Goal: Navigation & Orientation: Understand site structure

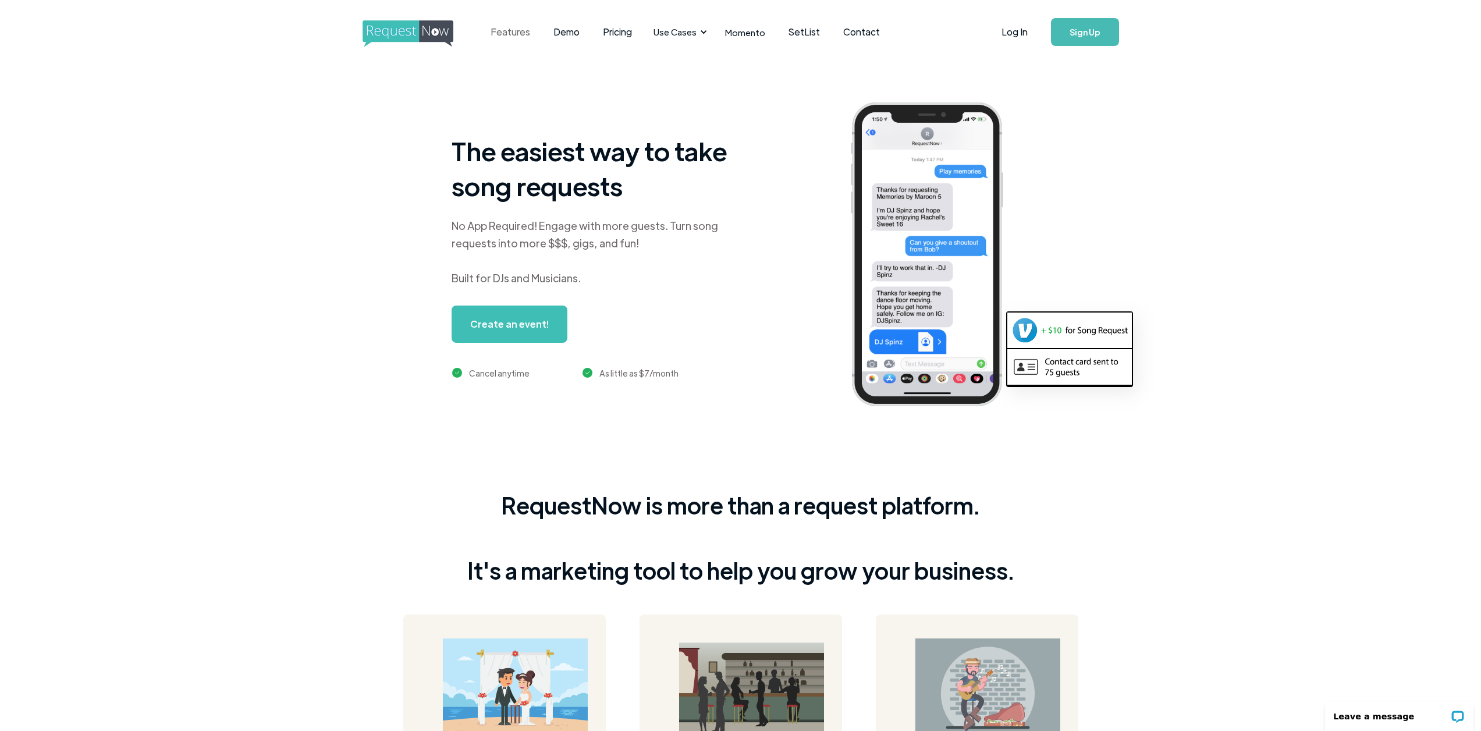
click at [508, 30] on link "Features" at bounding box center [510, 32] width 63 height 36
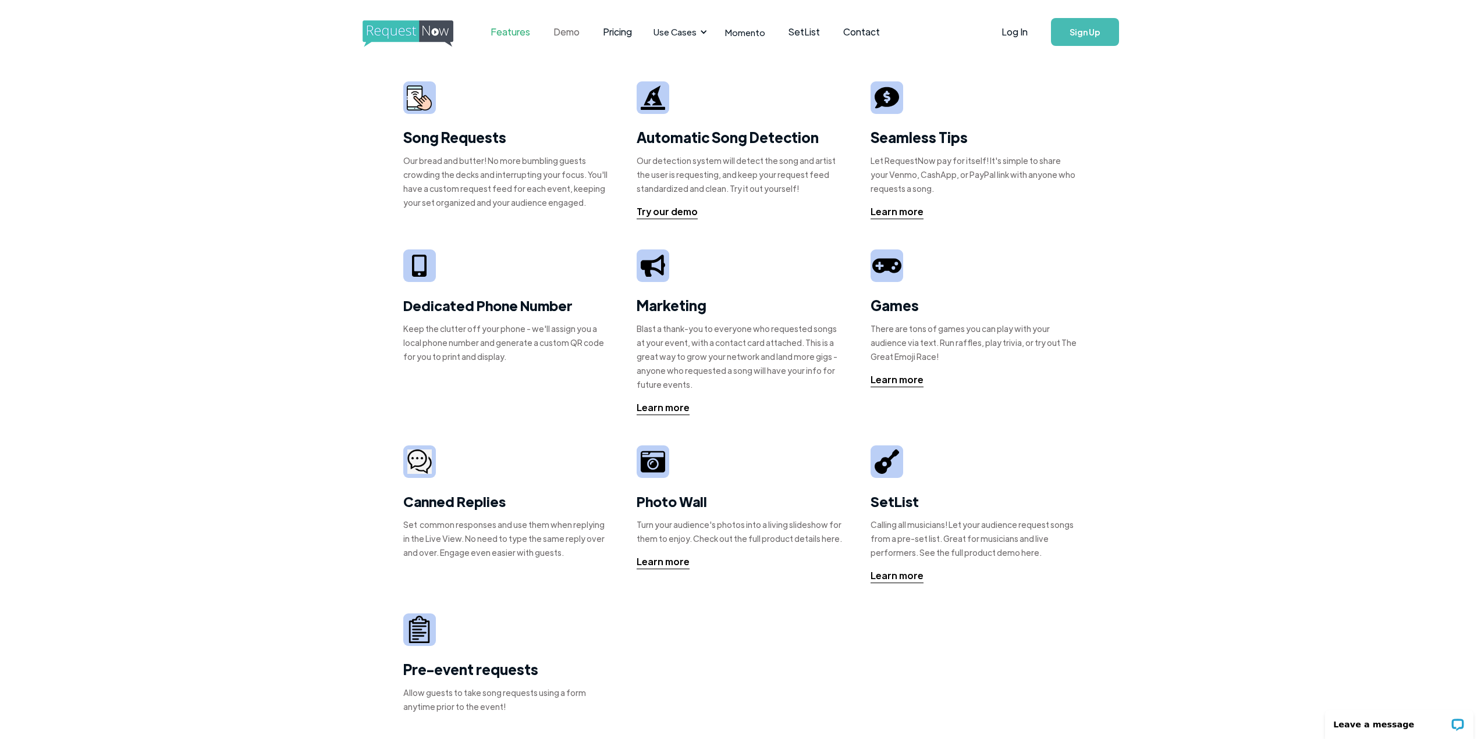
click at [565, 33] on link "Demo" at bounding box center [566, 32] width 49 height 36
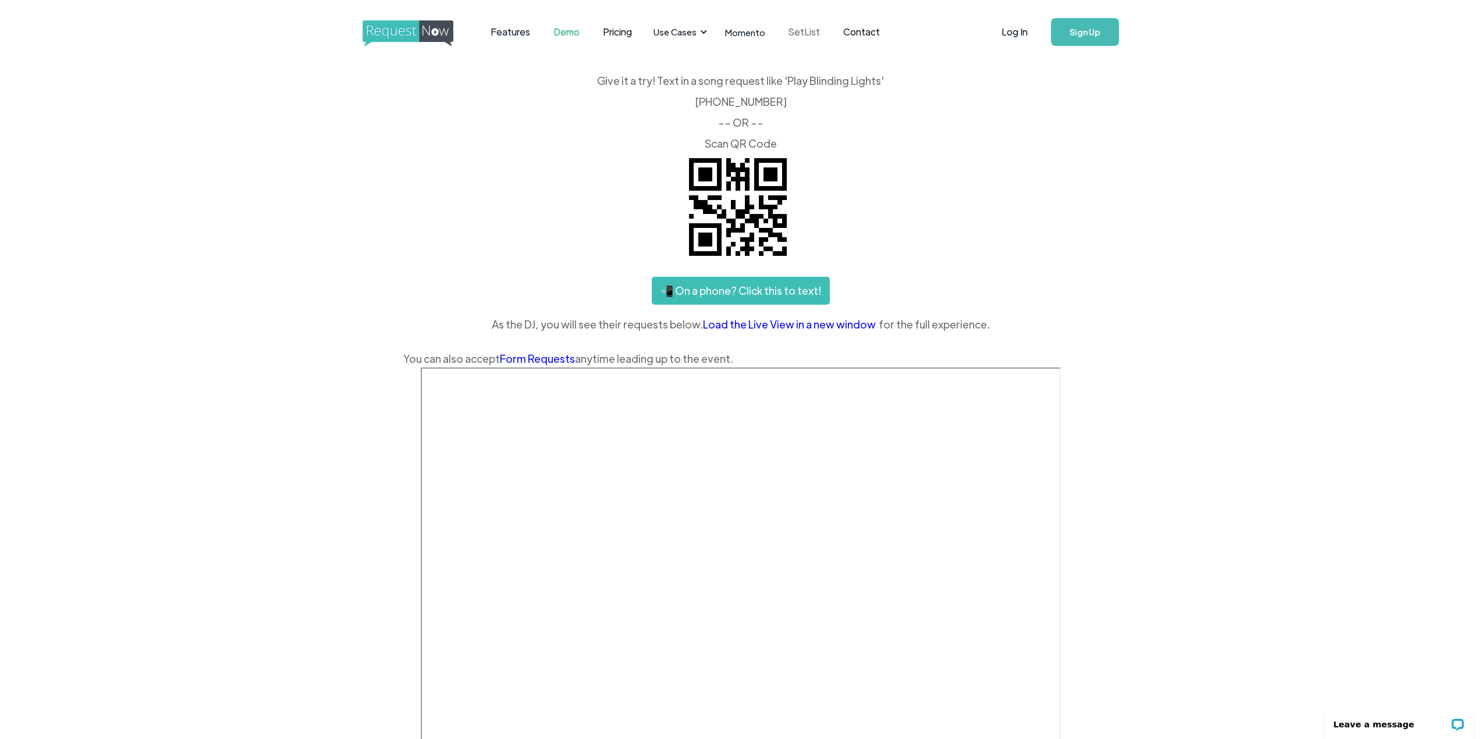
click at [804, 31] on link "SetList" at bounding box center [804, 32] width 55 height 36
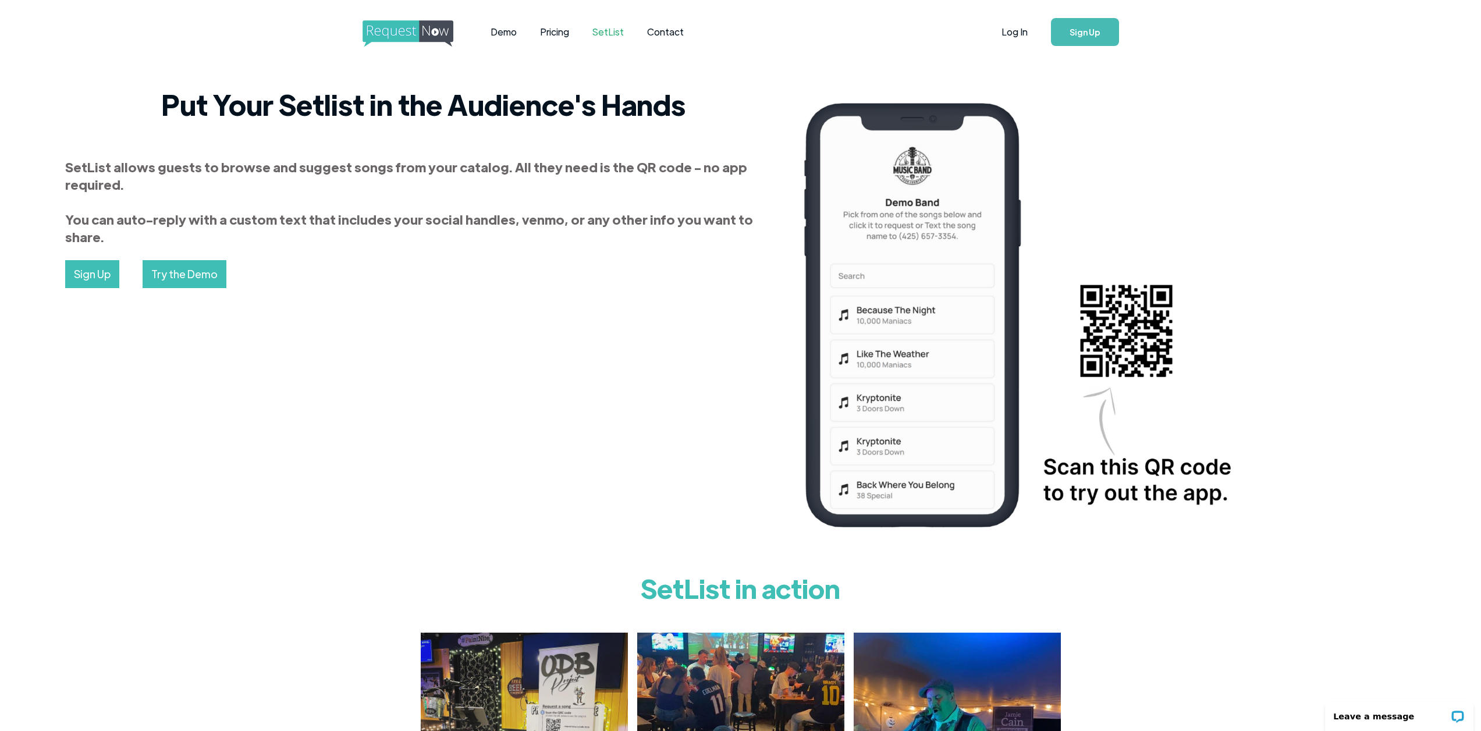
click at [412, 26] on img "home" at bounding box center [418, 33] width 112 height 27
